Goal: Information Seeking & Learning: Learn about a topic

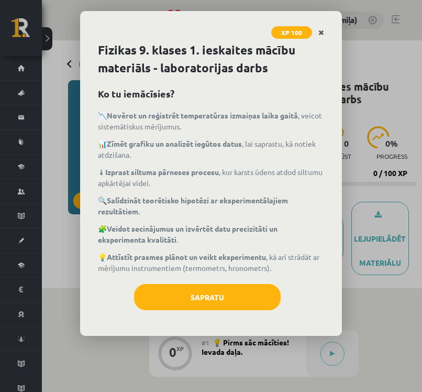
click at [317, 33] on link "Close" at bounding box center [321, 33] width 18 height 20
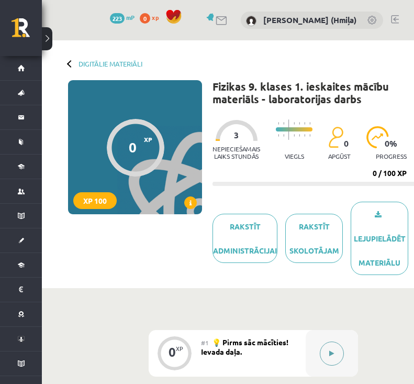
click at [332, 344] on button at bounding box center [332, 354] width 24 height 24
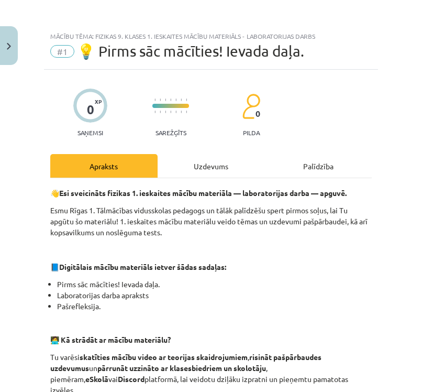
click at [210, 157] on div "Uzdevums" at bounding box center [211, 166] width 107 height 24
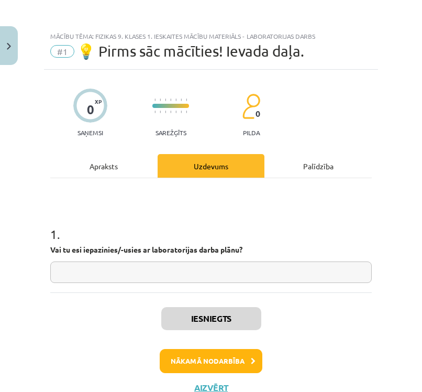
scroll to position [26, 0]
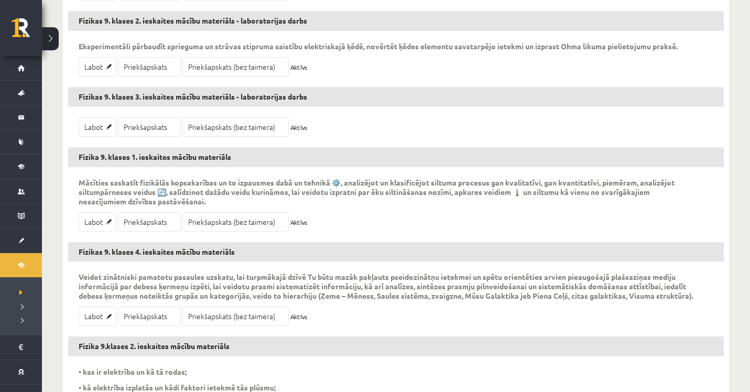
scroll to position [512, 0]
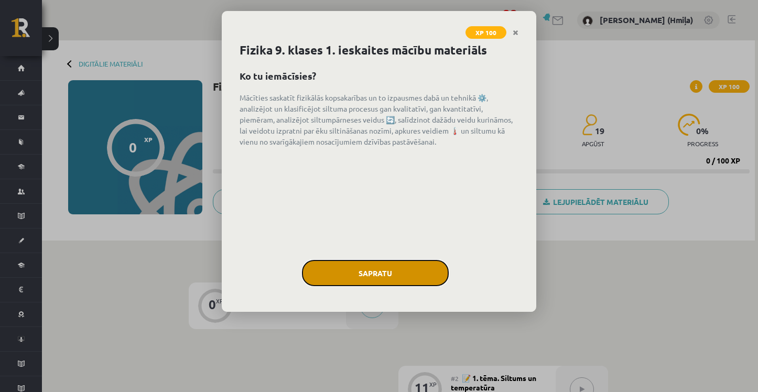
click at [358, 280] on button "Sapratu" at bounding box center [375, 273] width 147 height 26
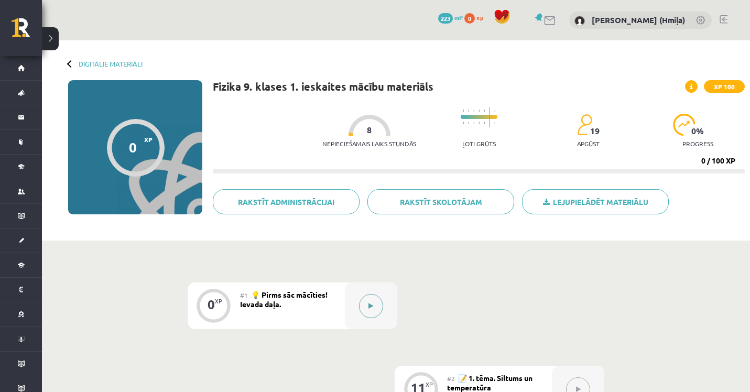
click at [375, 301] on button at bounding box center [371, 306] width 24 height 24
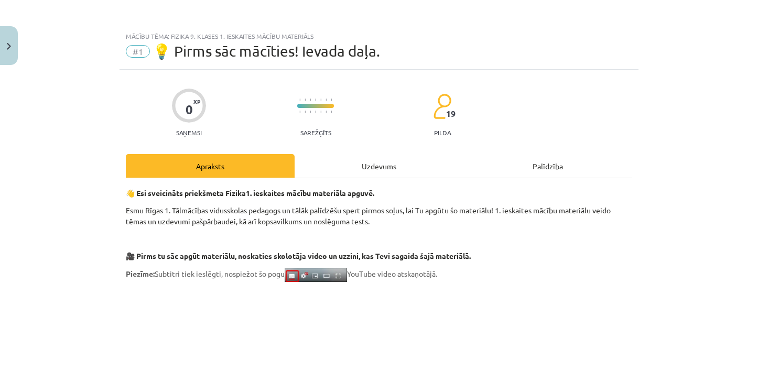
click at [375, 155] on div "Uzdevums" at bounding box center [378, 166] width 169 height 24
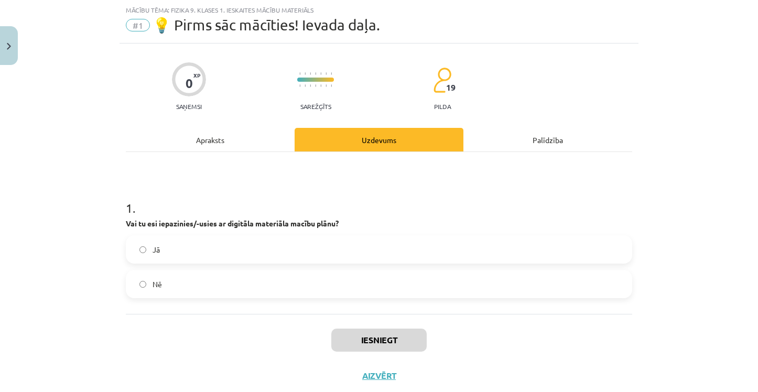
click at [221, 225] on strong "Vai tu esi iepazinies/-usies ar digitāla materiāla macību plānu?" at bounding box center [232, 222] width 213 height 9
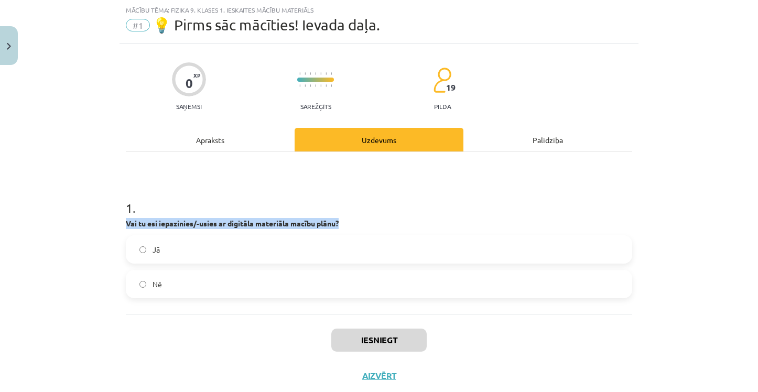
click at [221, 225] on strong "Vai tu esi iepazinies/-usies ar digitāla materiāla macību plānu?" at bounding box center [232, 222] width 213 height 9
copy div "Vai tu esi iepazinies/-usies ar digitāla materiāla macību plānu?"
